Goal: Transaction & Acquisition: Purchase product/service

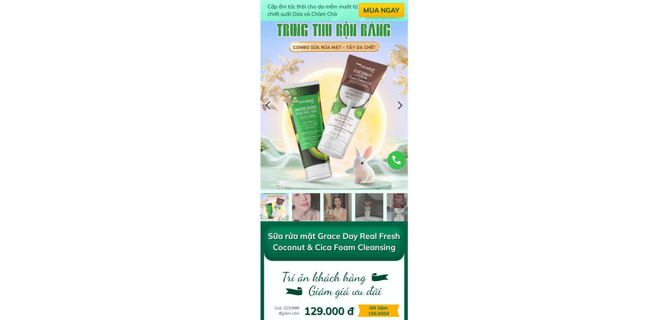
click at [398, 109] on div at bounding box center [401, 105] width 12 height 12
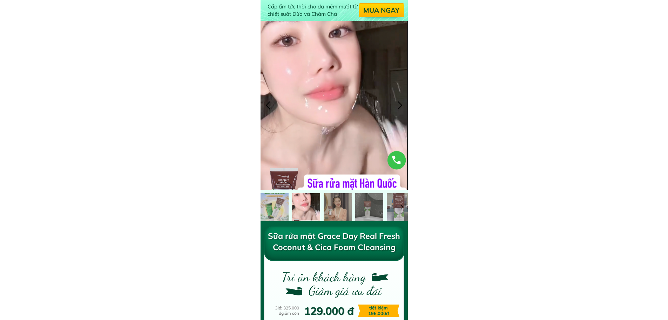
click at [398, 109] on div at bounding box center [401, 105] width 12 height 12
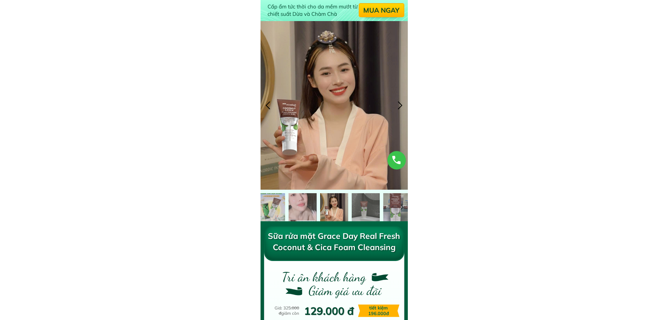
click at [398, 109] on div at bounding box center [401, 105] width 12 height 12
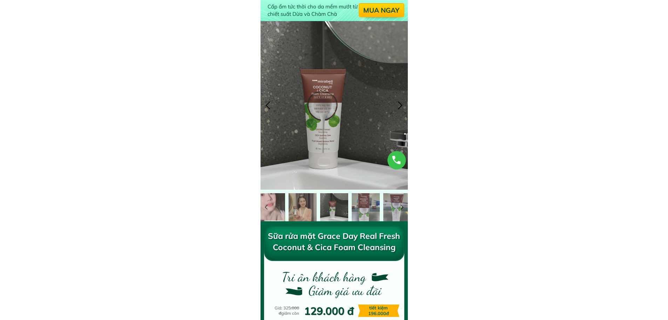
click at [398, 109] on div at bounding box center [401, 105] width 12 height 12
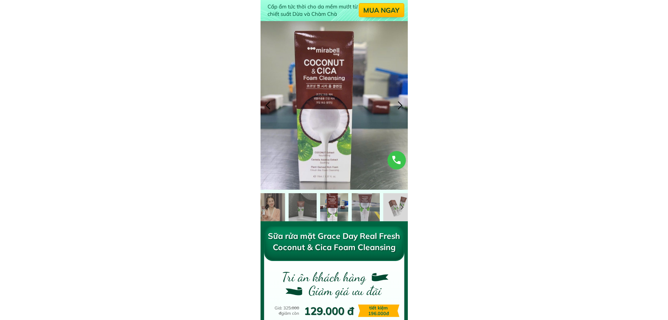
click at [398, 109] on div at bounding box center [401, 105] width 12 height 12
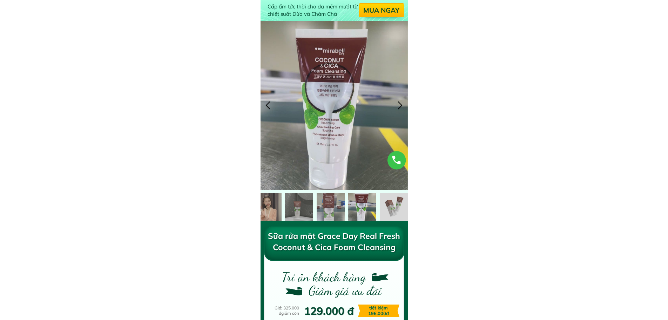
click at [398, 109] on div at bounding box center [401, 105] width 12 height 12
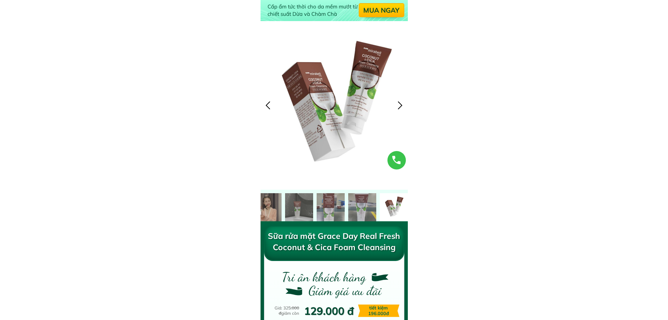
click at [398, 109] on div at bounding box center [401, 105] width 12 height 12
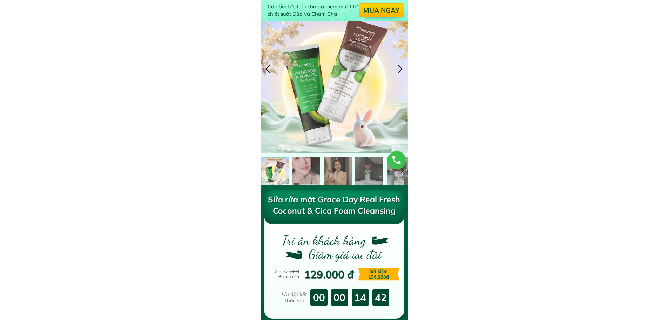
scroll to position [35, 0]
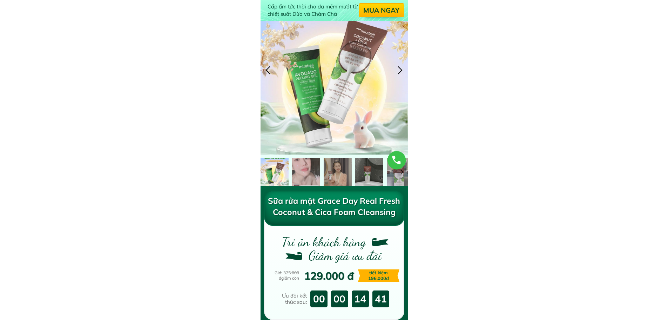
click at [366, 174] on div at bounding box center [369, 172] width 28 height 28
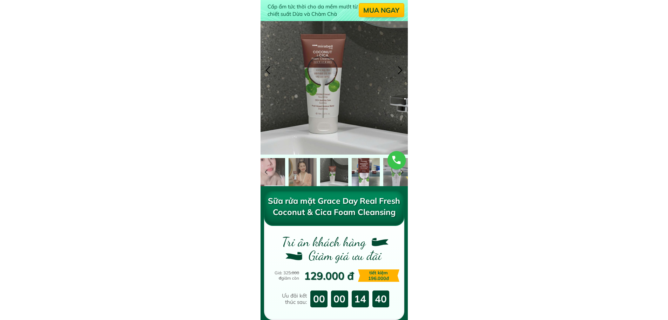
click at [370, 174] on div at bounding box center [366, 172] width 28 height 28
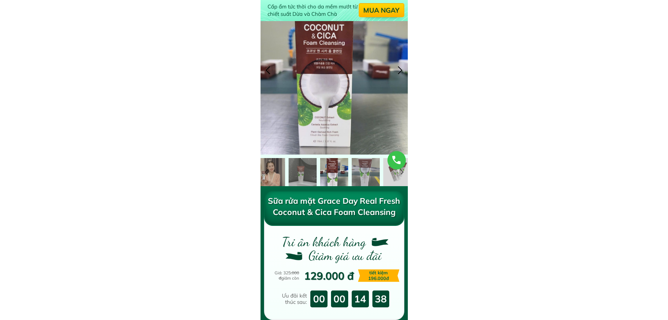
click at [370, 174] on div at bounding box center [366, 172] width 28 height 28
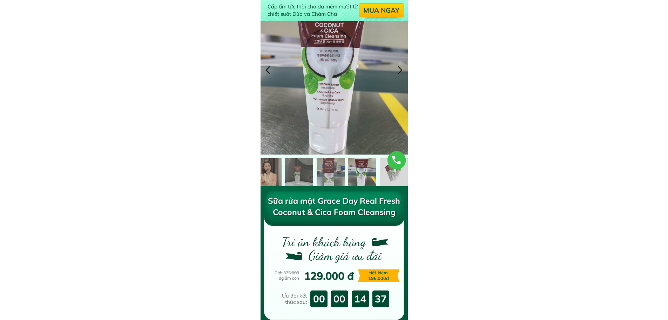
click at [370, 174] on div at bounding box center [362, 172] width 28 height 28
click at [386, 176] on div at bounding box center [394, 172] width 28 height 28
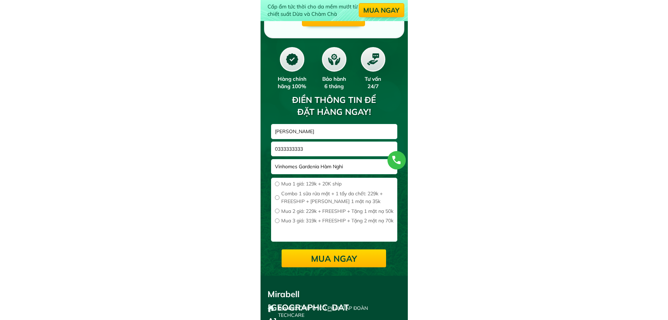
scroll to position [2876, 0]
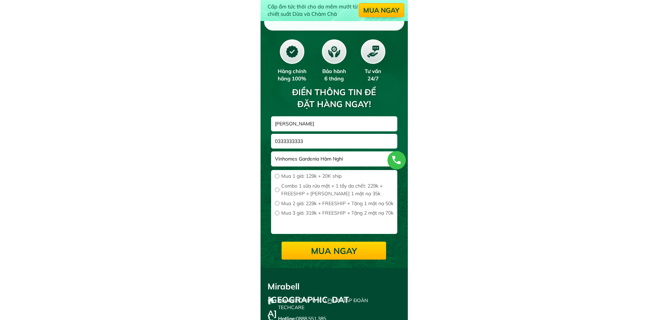
click at [308, 175] on span "Mua 1 giá: 129k + 20K ship" at bounding box center [337, 176] width 112 height 8
radio input "true"
click at [303, 188] on span "Combo 1 sữa rửa mặt + 1 tẩy da chết: 229k + FREESHIP + [PERSON_NAME] 1 mặt nạ 3…" at bounding box center [337, 190] width 112 height 16
radio input "true"
click at [320, 206] on span "Mua 2 giá: 229k + FREESHIP + Tặng 1 mặt nạ 50k" at bounding box center [337, 203] width 112 height 8
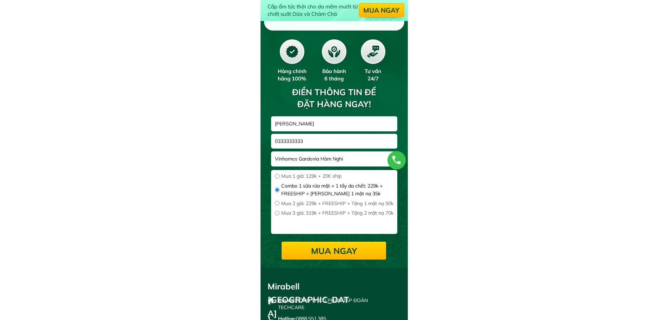
radio input "true"
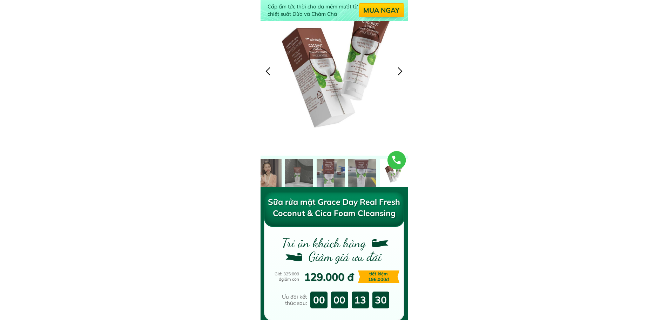
scroll to position [0, 0]
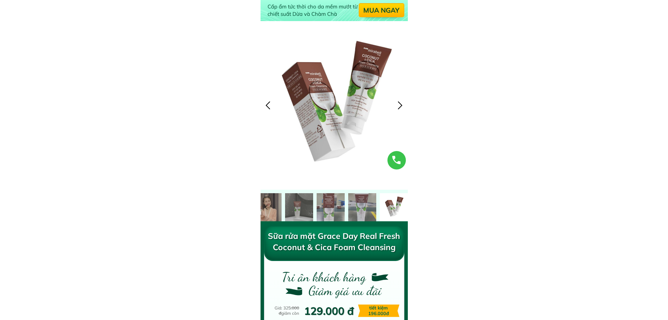
click at [395, 102] on div at bounding box center [401, 105] width 12 height 12
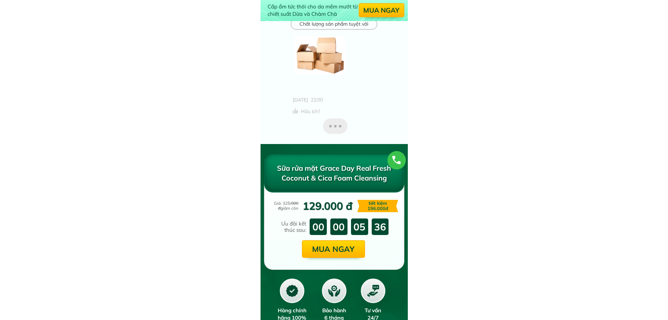
scroll to position [2666, 0]
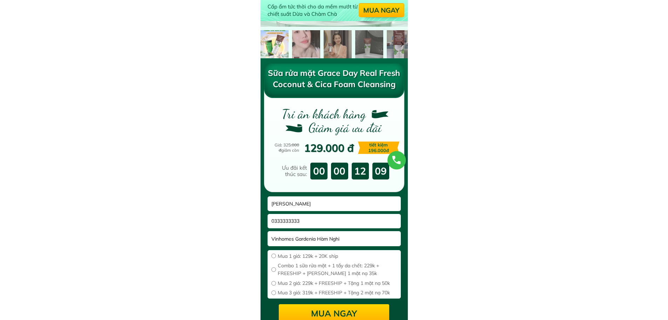
scroll to position [175, 0]
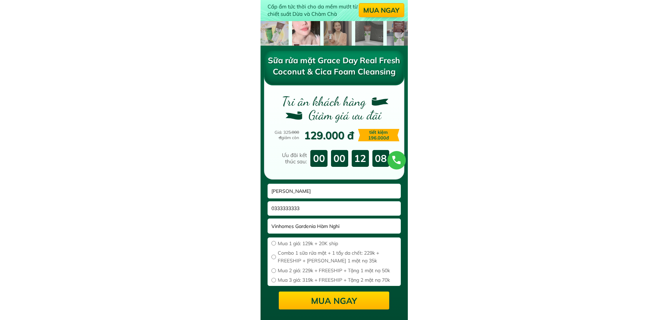
click at [344, 271] on span "Mua 2 giá: 229k + FREESHIP + Tặng 1 mặt nạ 50k" at bounding box center [337, 270] width 119 height 8
radio input "true"
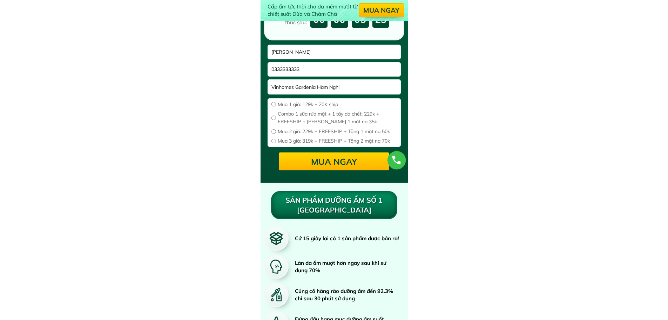
scroll to position [316, 0]
